Goal: Information Seeking & Learning: Learn about a topic

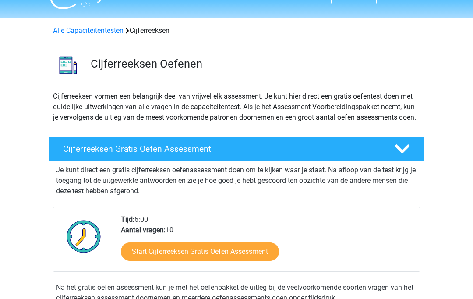
scroll to position [18, 0]
click at [276, 258] on link "Start Cijferreeksen Gratis Oefen Assessment" at bounding box center [200, 251] width 158 height 18
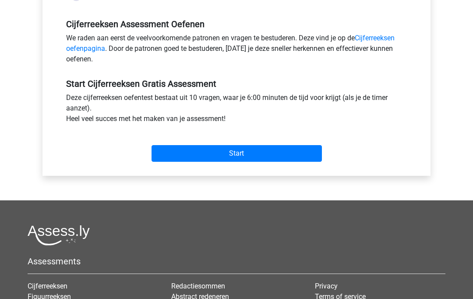
scroll to position [243, 0]
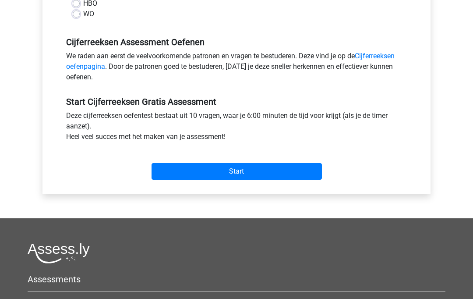
click at [305, 167] on input "Start" at bounding box center [237, 171] width 170 height 17
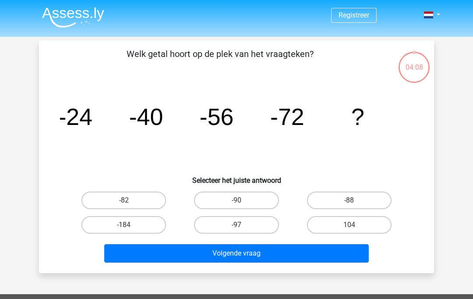
click at [24, 194] on div "Registreer Nederlands English" at bounding box center [236, 262] width 473 height 525
click at [370, 200] on label "-88" at bounding box center [349, 200] width 85 height 18
click at [355, 200] on input "-88" at bounding box center [352, 203] width 6 height 6
radio input "true"
click at [304, 250] on button "Volgende vraag" at bounding box center [236, 253] width 265 height 18
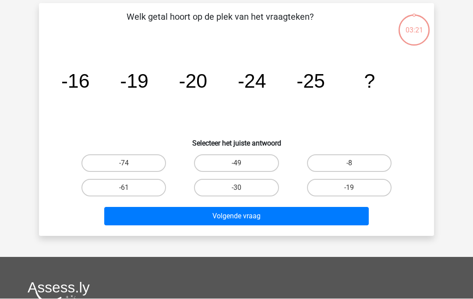
scroll to position [40, 0]
